Goal: Information Seeking & Learning: Learn about a topic

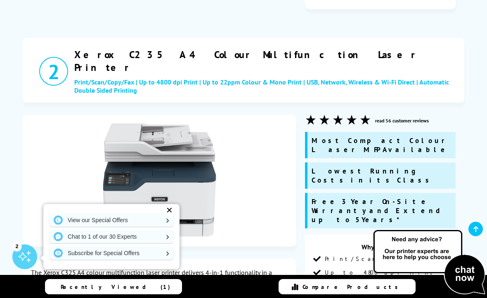
scroll to position [1127, 0]
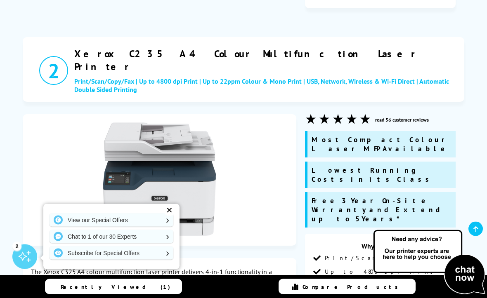
click at [169, 123] on img at bounding box center [159, 179] width 113 height 113
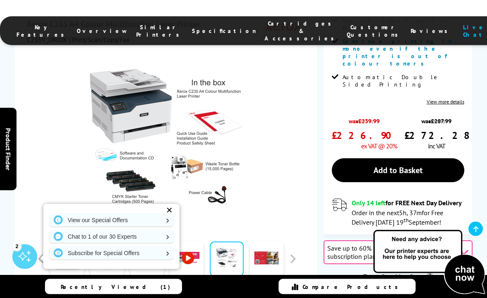
scroll to position [260, 0]
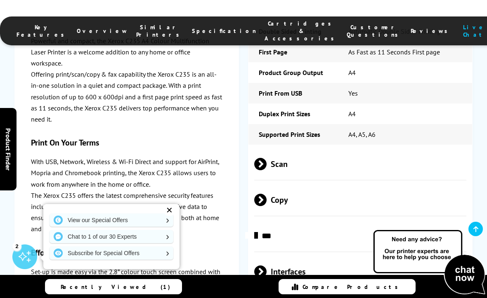
scroll to position [1999, 0]
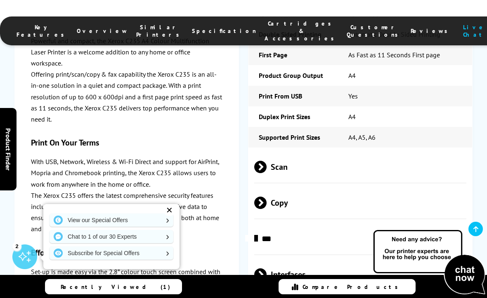
click at [379, 224] on span "***" at bounding box center [360, 239] width 212 height 31
click at [368, 152] on span "Scan" at bounding box center [360, 167] width 212 height 31
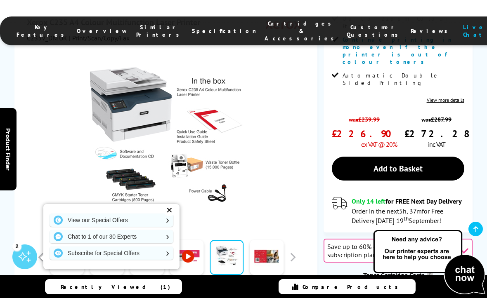
scroll to position [204, 0]
